Goal: Information Seeking & Learning: Learn about a topic

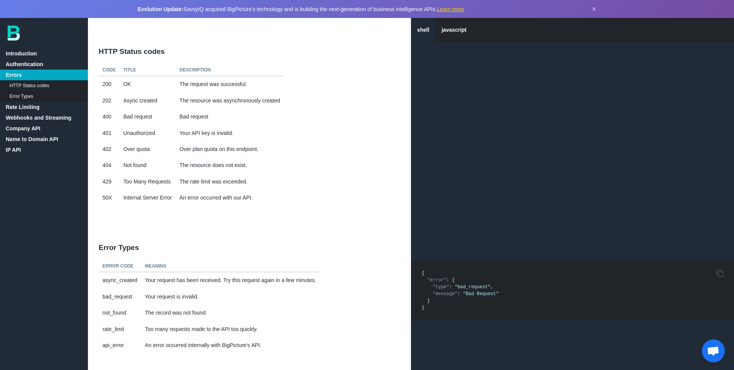
scroll to position [61, 0]
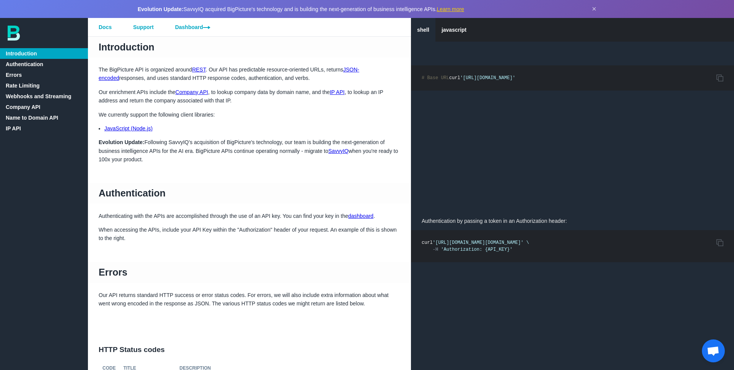
click at [202, 93] on link "Company API" at bounding box center [192, 92] width 33 height 6
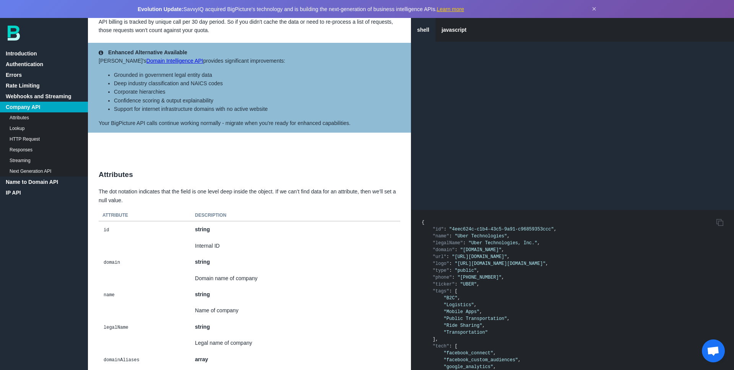
scroll to position [1363, 0]
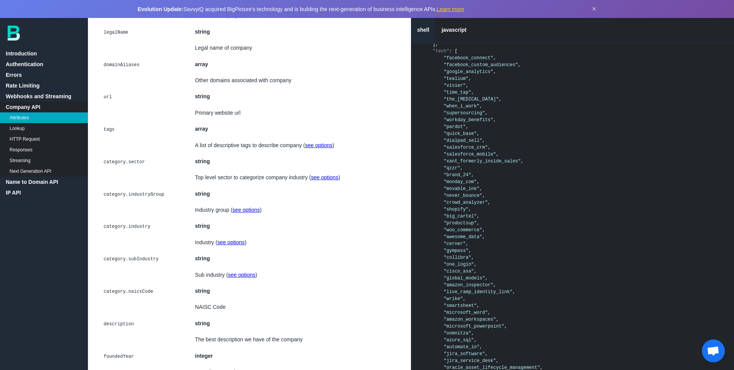
scroll to position [1656, 0]
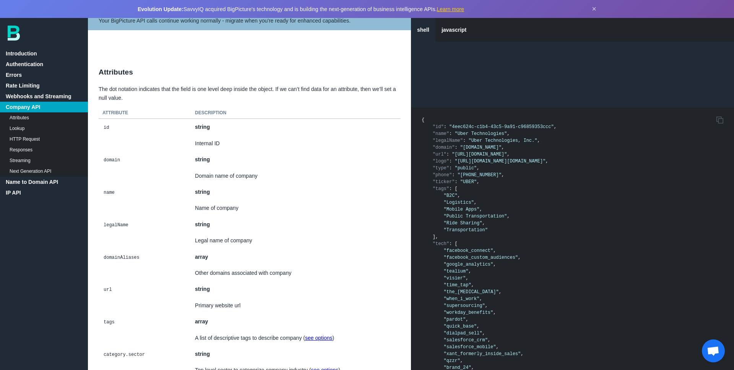
scroll to position [1436, 0]
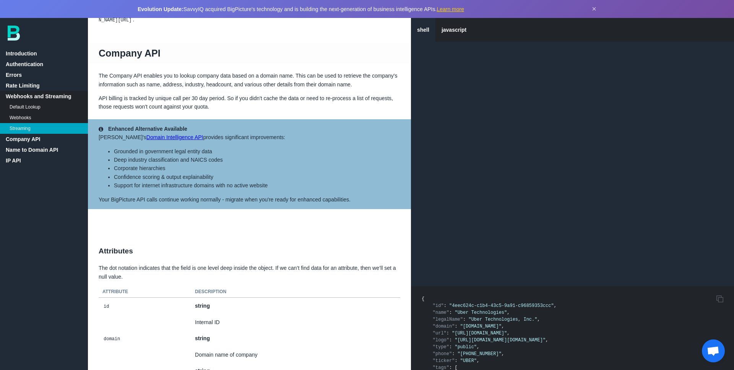
scroll to position [1285, 0]
click at [27, 140] on link "Company API" at bounding box center [44, 139] width 88 height 11
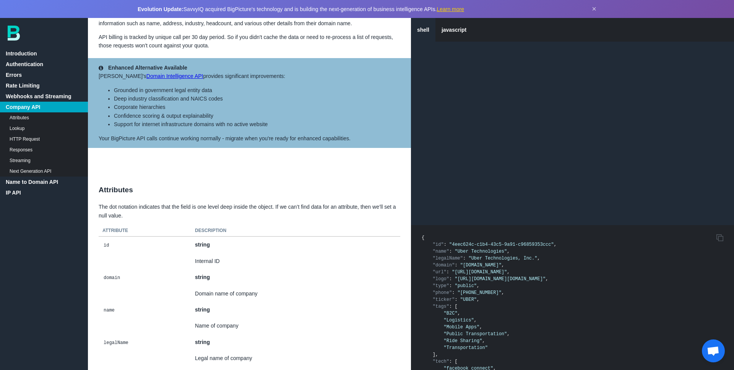
scroll to position [1343, 0]
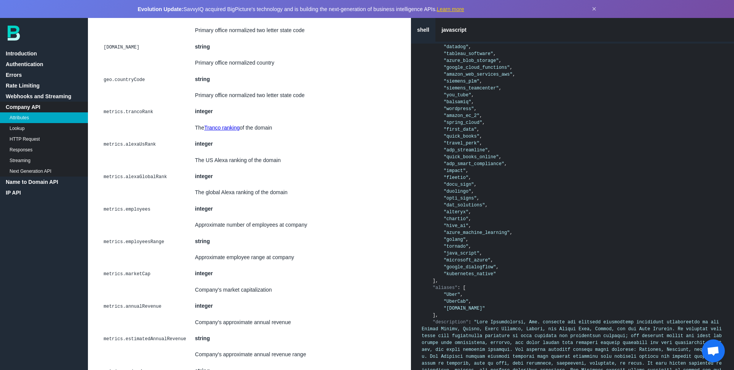
scroll to position [2231, 0]
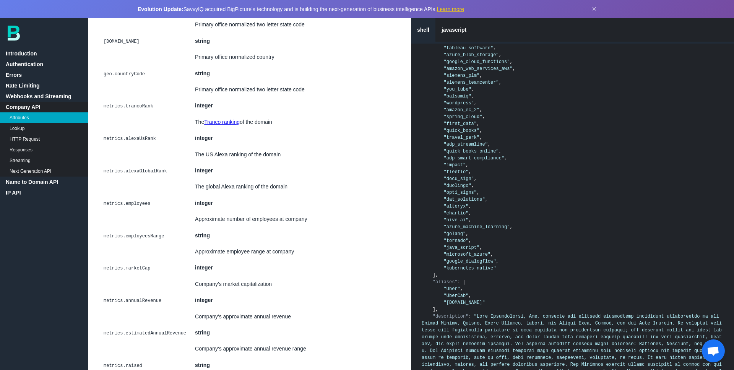
click at [36, 141] on link "HTTP Request" at bounding box center [44, 139] width 88 height 11
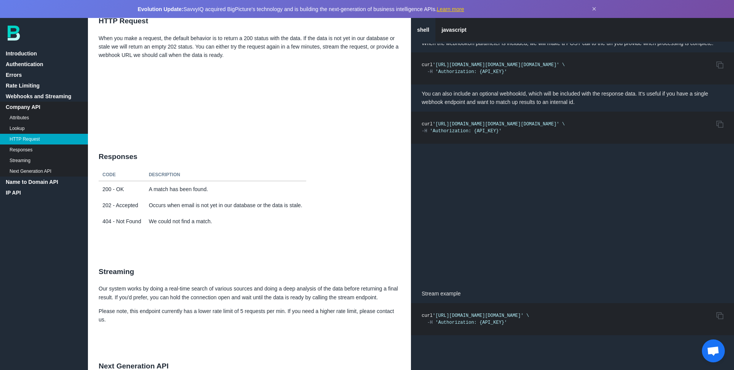
click at [483, 93] on p "You can also include an optional webhookId, which will be included with the res…" at bounding box center [572, 98] width 323 height 27
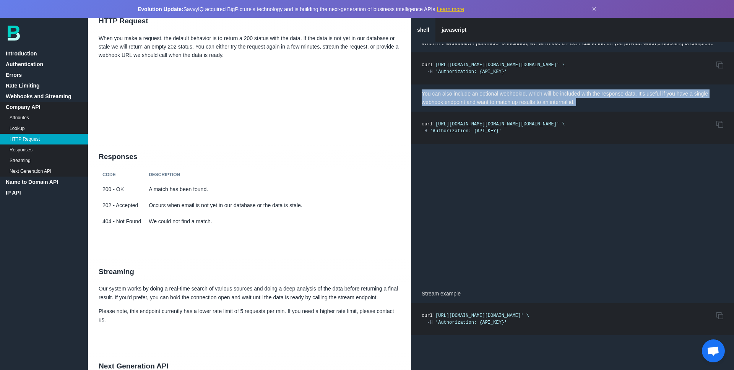
click at [483, 93] on p "You can also include an optional webhookId, which will be included with the res…" at bounding box center [572, 98] width 323 height 27
click at [497, 101] on p "You can also include an optional webhookId, which will be included with the res…" at bounding box center [572, 98] width 323 height 27
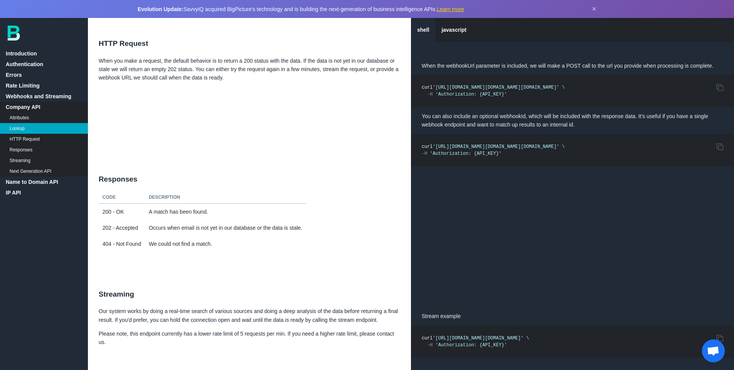
scroll to position [3443, 0]
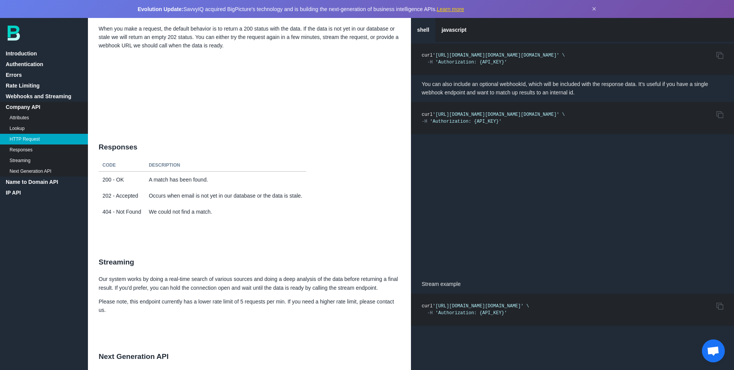
scroll to position [3478, 0]
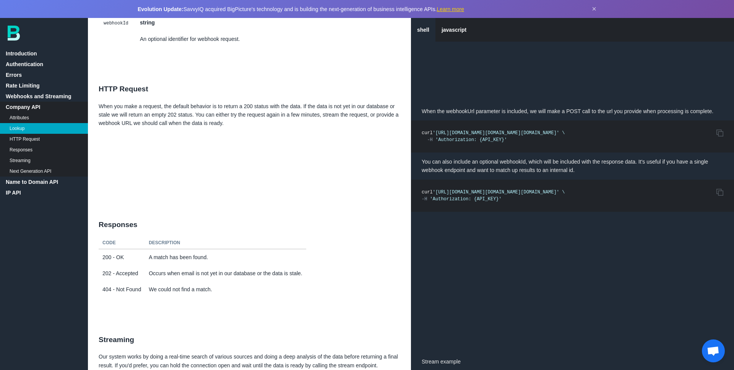
scroll to position [3399, 0]
click at [19, 52] on link "Introduction" at bounding box center [44, 53] width 88 height 11
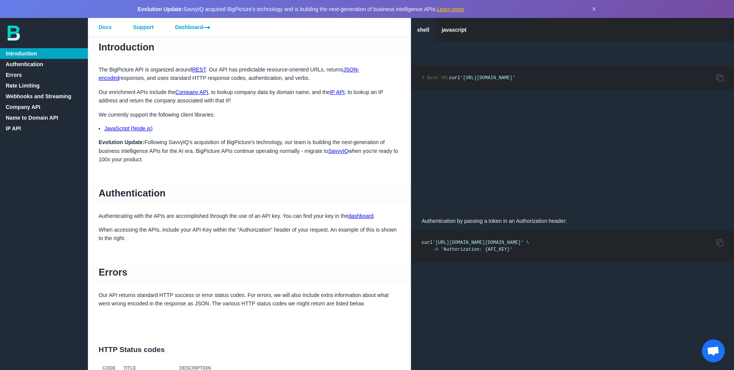
click at [98, 27] on link "Docs" at bounding box center [105, 27] width 34 height 18
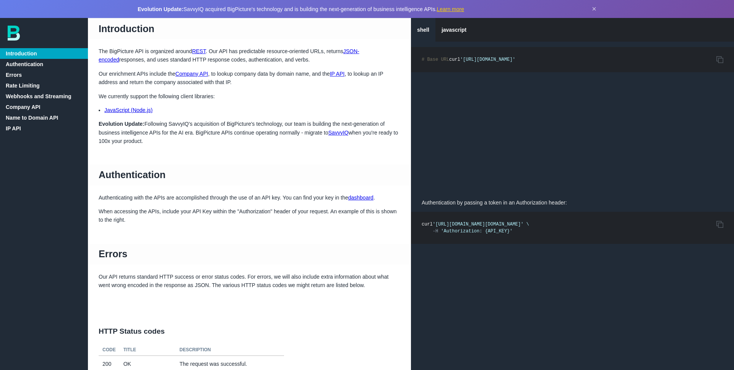
scroll to position [18, 0]
